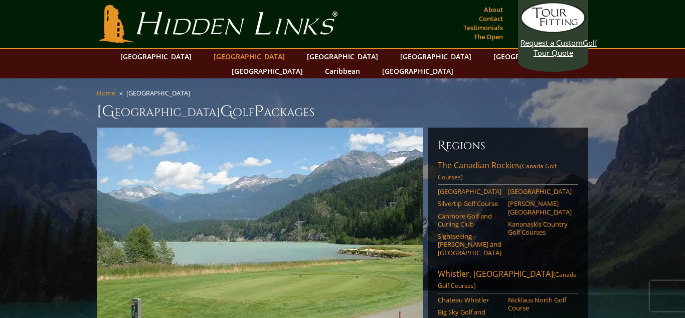
click at [240, 57] on link "[GEOGRAPHIC_DATA]" at bounding box center [249, 56] width 81 height 15
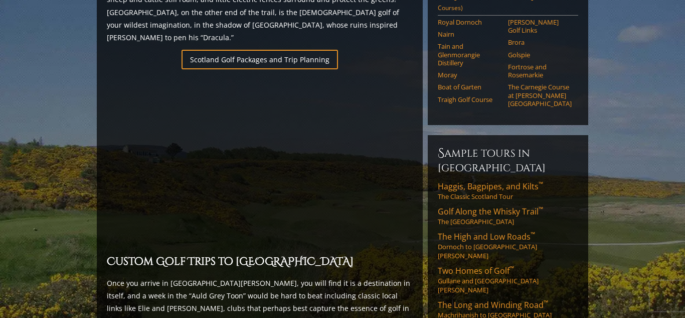
scroll to position [712, 0]
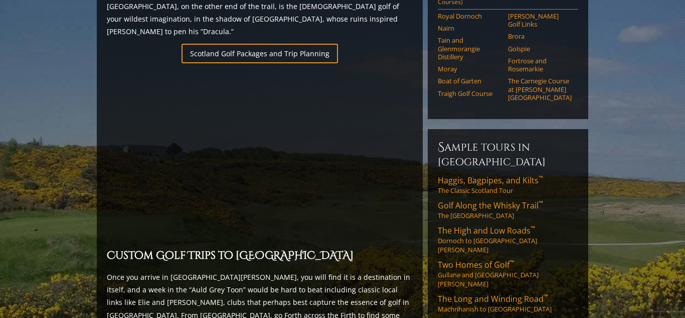
drag, startPoint x: 685, startPoint y: 35, endPoint x: 684, endPoint y: 164, distance: 129.0
click at [684, 164] on html "Hidden Links Golf Top Nav About Contact Testimonials The Open Request a Custom …" at bounding box center [342, 322] width 685 height 2068
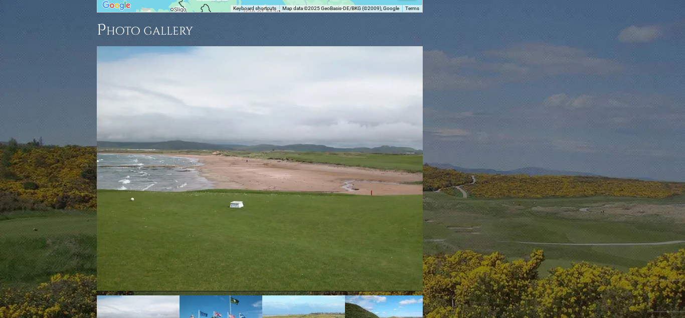
scroll to position [1442, 0]
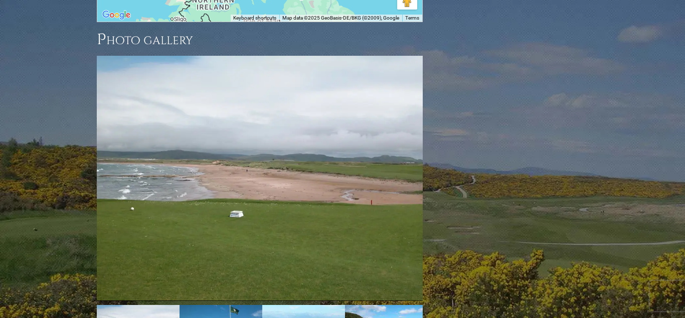
click at [362, 147] on img at bounding box center [260, 178] width 326 height 245
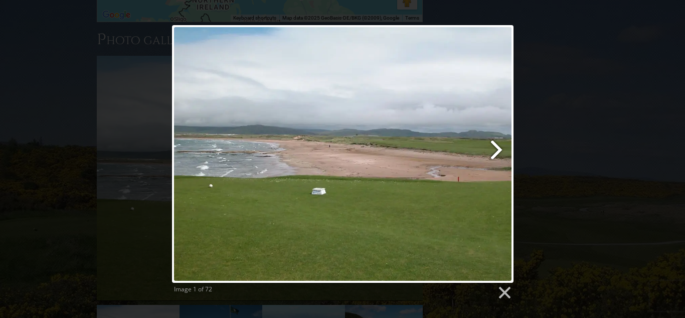
click at [496, 146] on link at bounding box center [404, 153] width 219 height 257
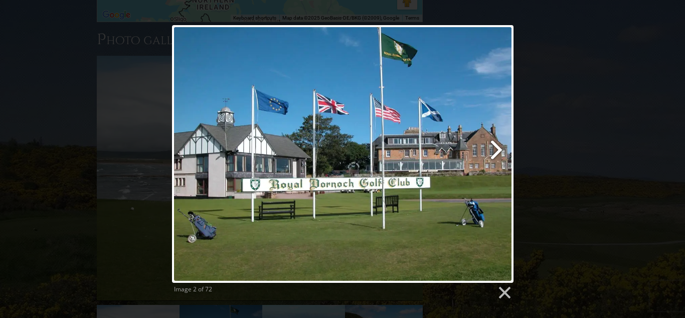
click at [496, 146] on link at bounding box center [404, 153] width 219 height 257
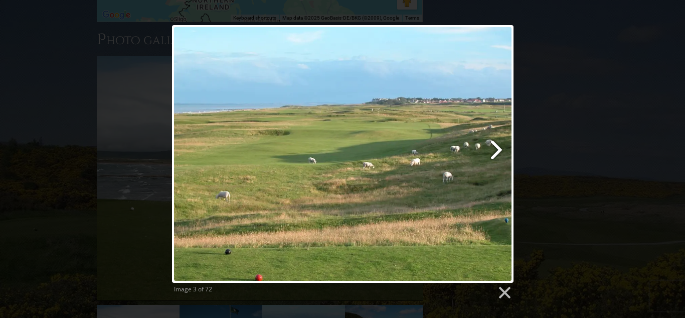
click at [496, 146] on link at bounding box center [404, 153] width 219 height 257
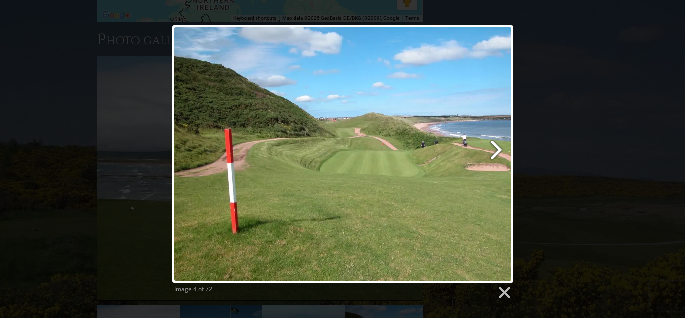
click at [496, 146] on link at bounding box center [404, 153] width 219 height 257
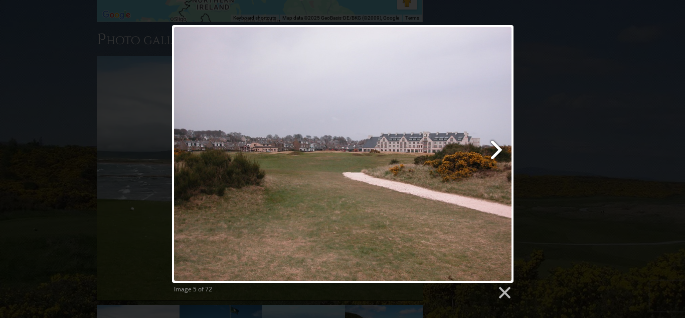
click at [496, 146] on link at bounding box center [404, 153] width 219 height 257
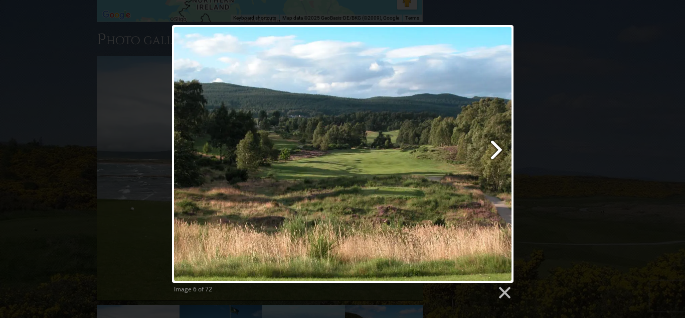
click at [496, 146] on link at bounding box center [404, 153] width 219 height 257
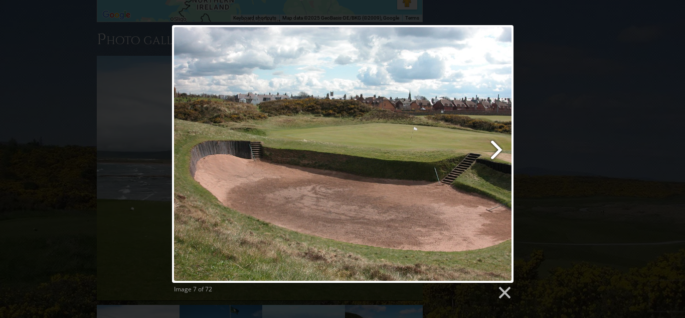
click at [496, 146] on link at bounding box center [404, 153] width 219 height 257
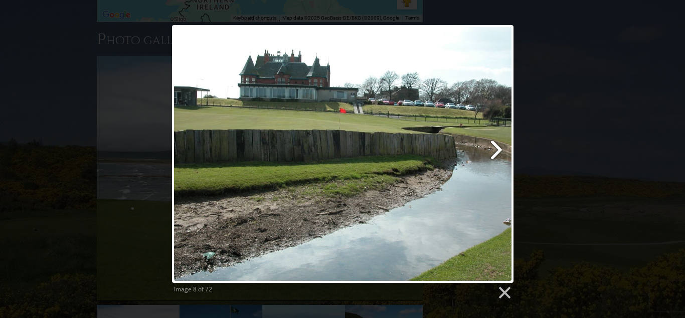
click at [496, 146] on link at bounding box center [404, 153] width 219 height 257
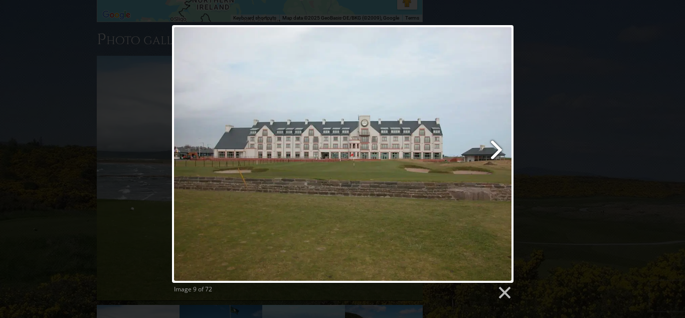
click at [496, 146] on link at bounding box center [404, 153] width 219 height 257
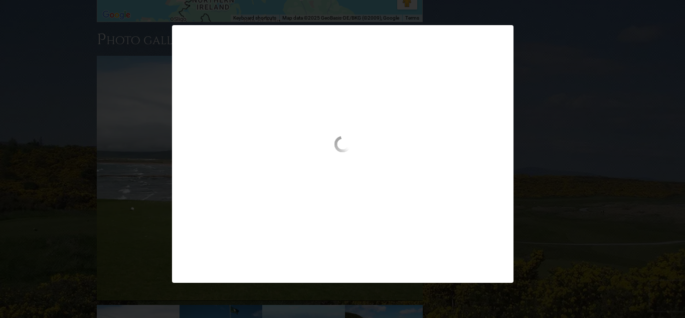
click at [500, 154] on div at bounding box center [343, 168] width 342 height 64
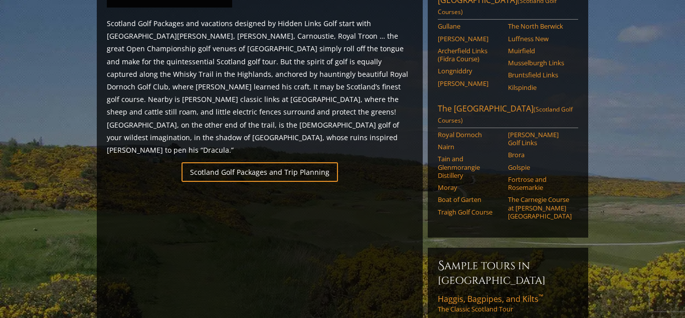
scroll to position [656, 0]
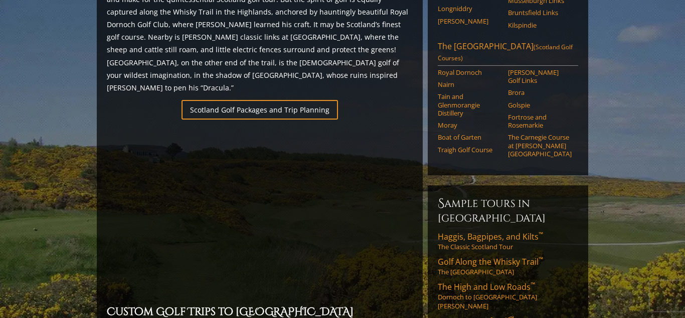
click at [662, 118] on section "Home [GEOGRAPHIC_DATA] [GEOGRAPHIC_DATA] G olf P ackages Previous Next Previous…" at bounding box center [342, 299] width 685 height 1754
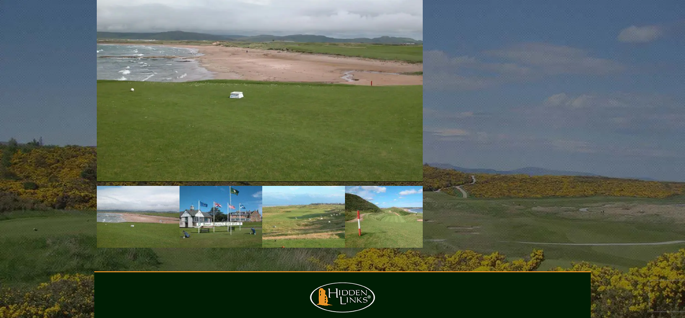
scroll to position [1644, 0]
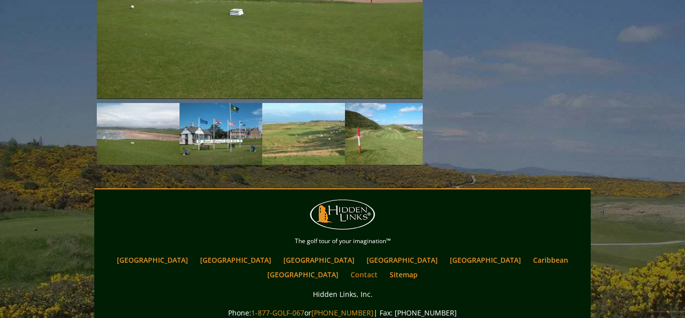
click at [383, 267] on link "Contact" at bounding box center [364, 274] width 37 height 15
